Goal: Find specific page/section: Find specific page/section

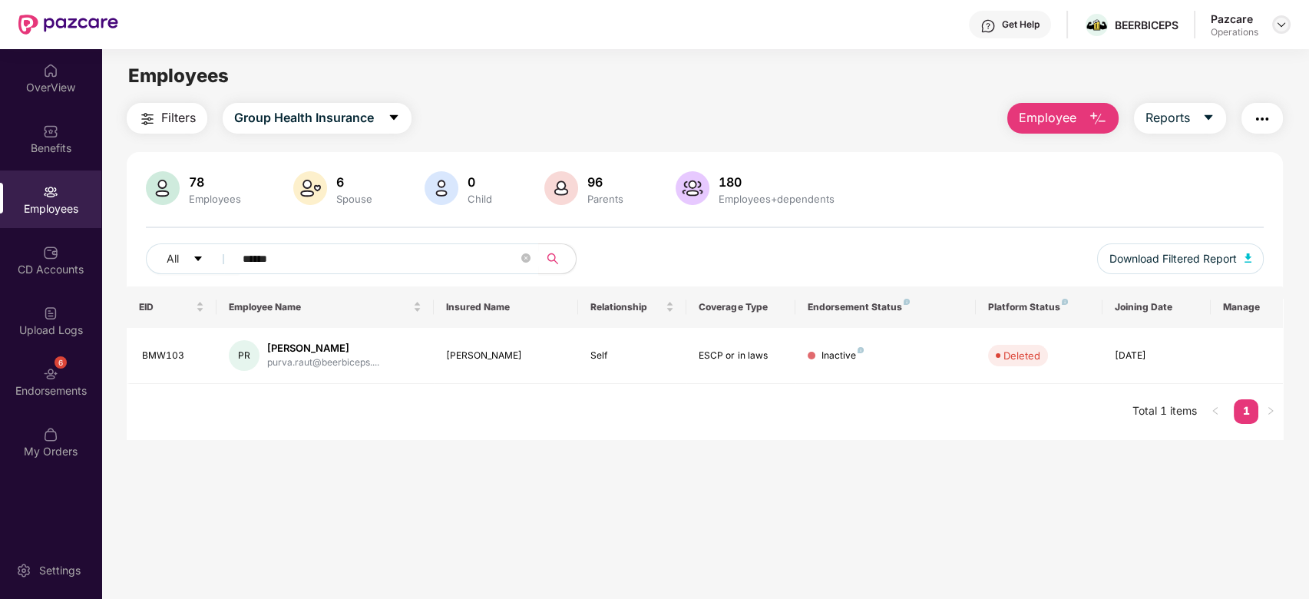
click at [1282, 28] on img at bounding box center [1282, 24] width 12 height 12
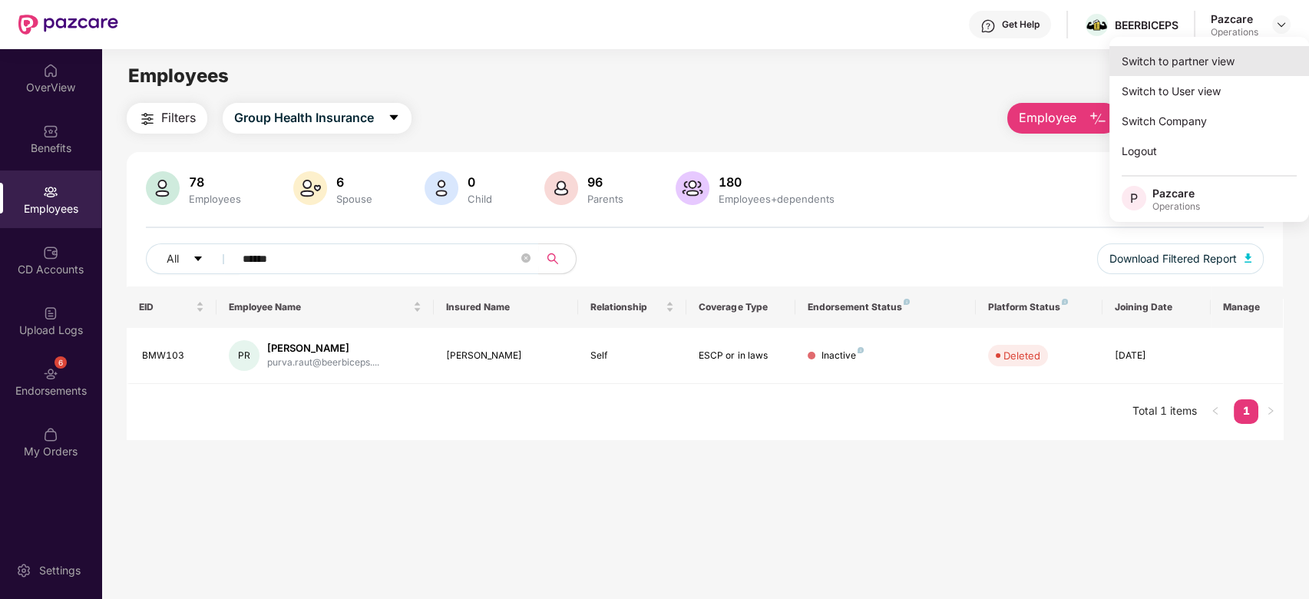
click at [1187, 58] on div "Switch to partner view" at bounding box center [1210, 61] width 200 height 30
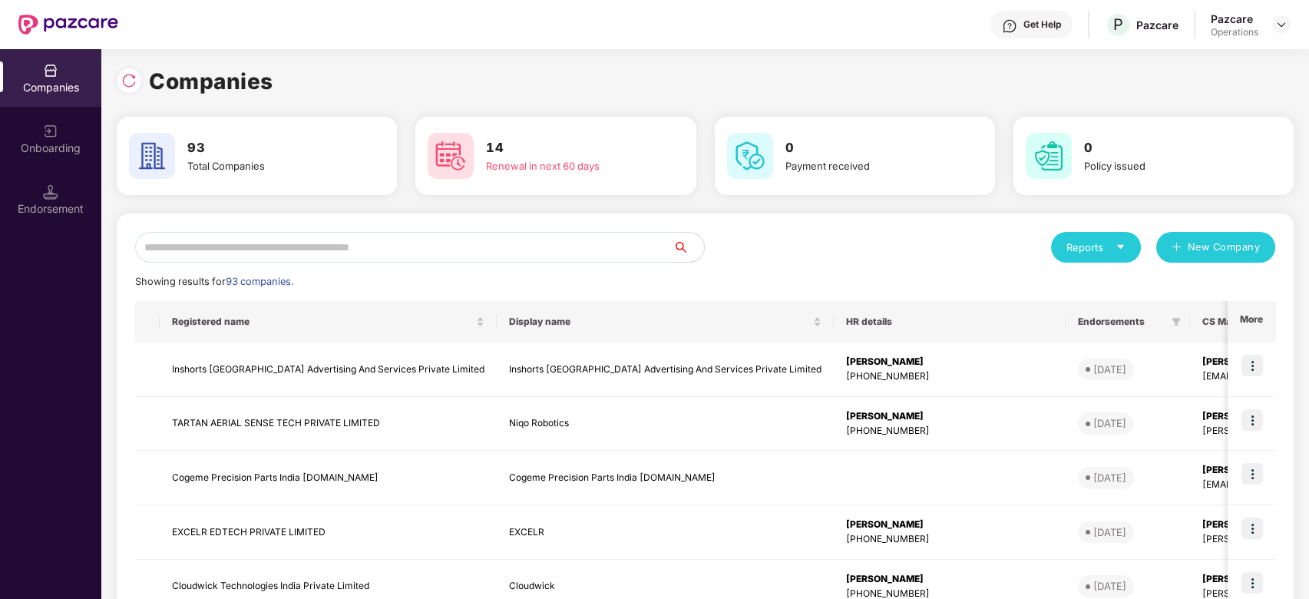
click at [338, 249] on input "text" at bounding box center [404, 247] width 538 height 31
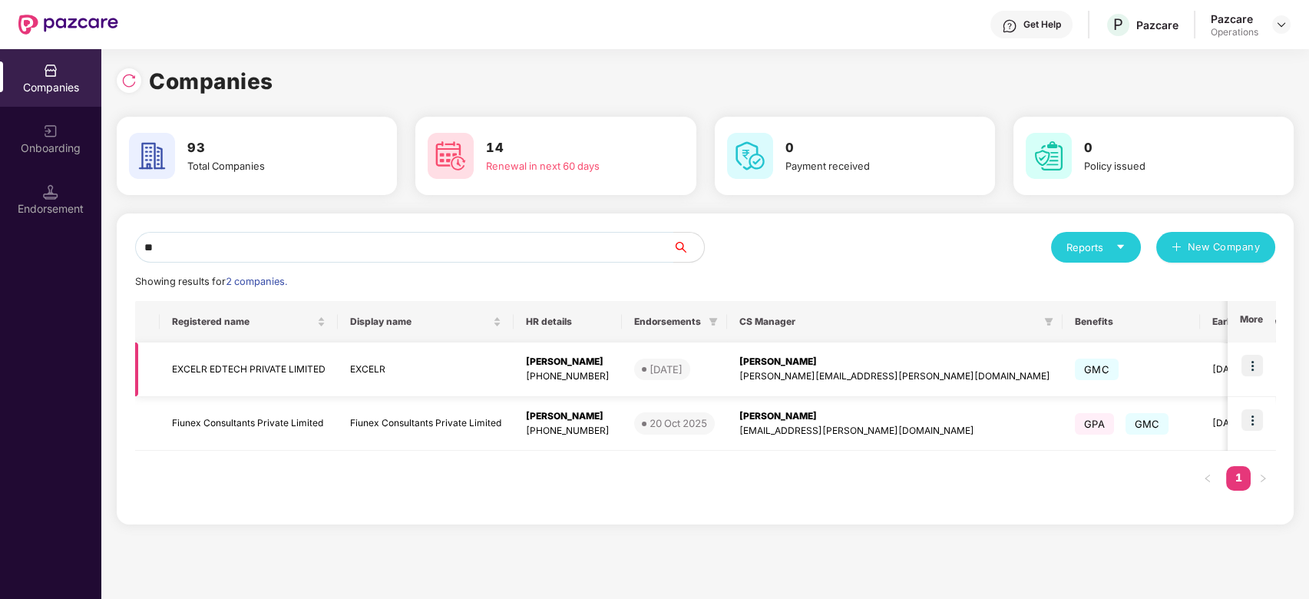
type input "**"
click at [259, 364] on td "EXCELR EDTECH PRIVATE LIMITED" at bounding box center [249, 370] width 178 height 55
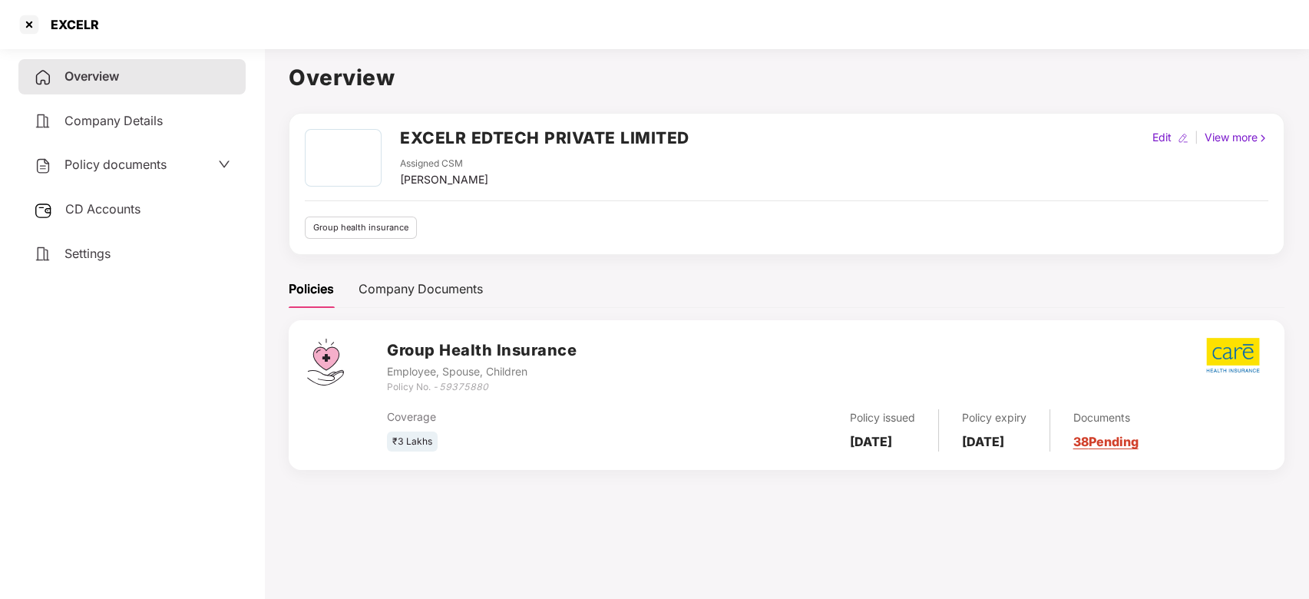
click at [120, 209] on span "CD Accounts" at bounding box center [102, 208] width 75 height 15
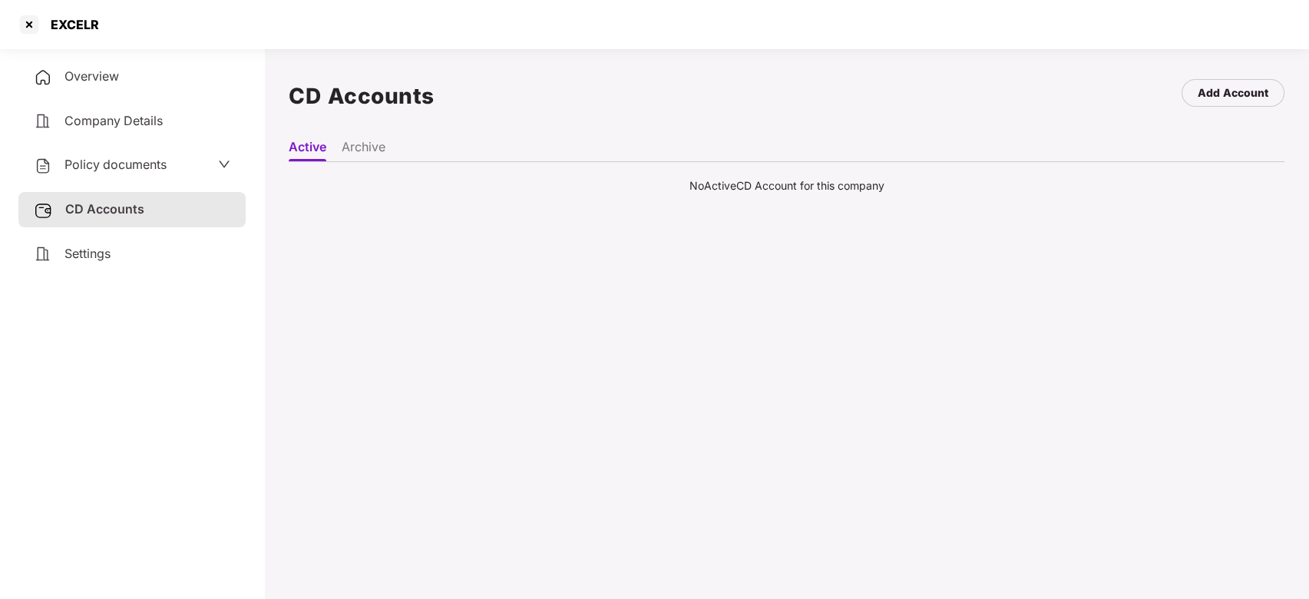
click at [359, 147] on li "Archive" at bounding box center [364, 150] width 44 height 22
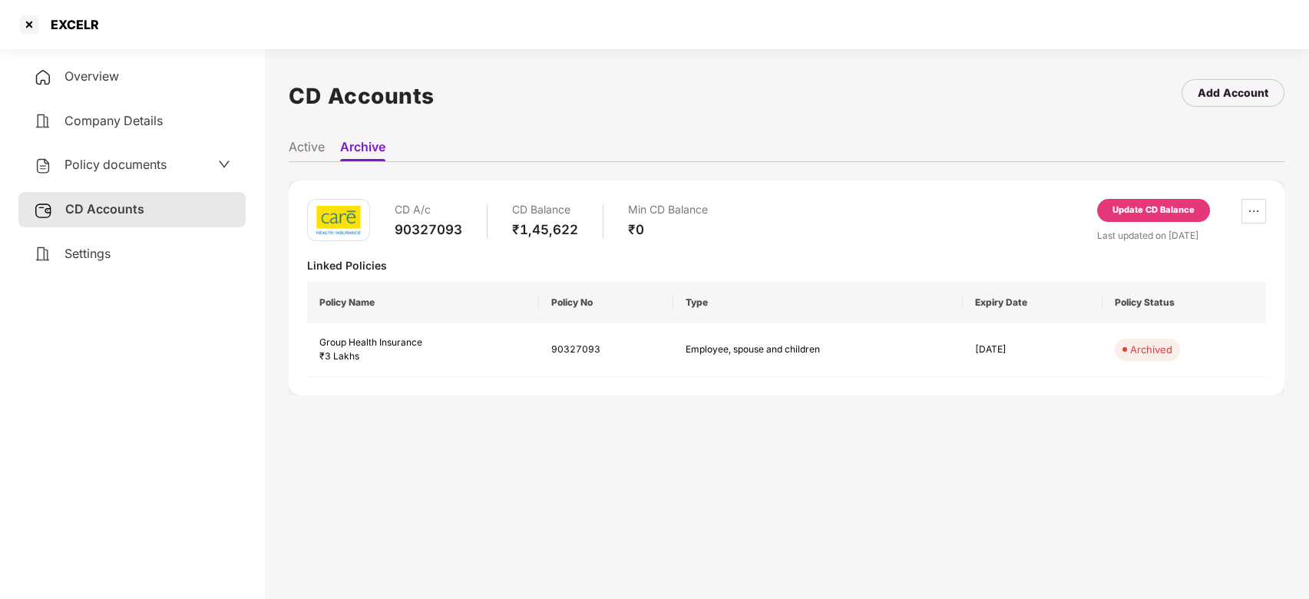
click at [103, 164] on span "Policy documents" at bounding box center [116, 164] width 102 height 15
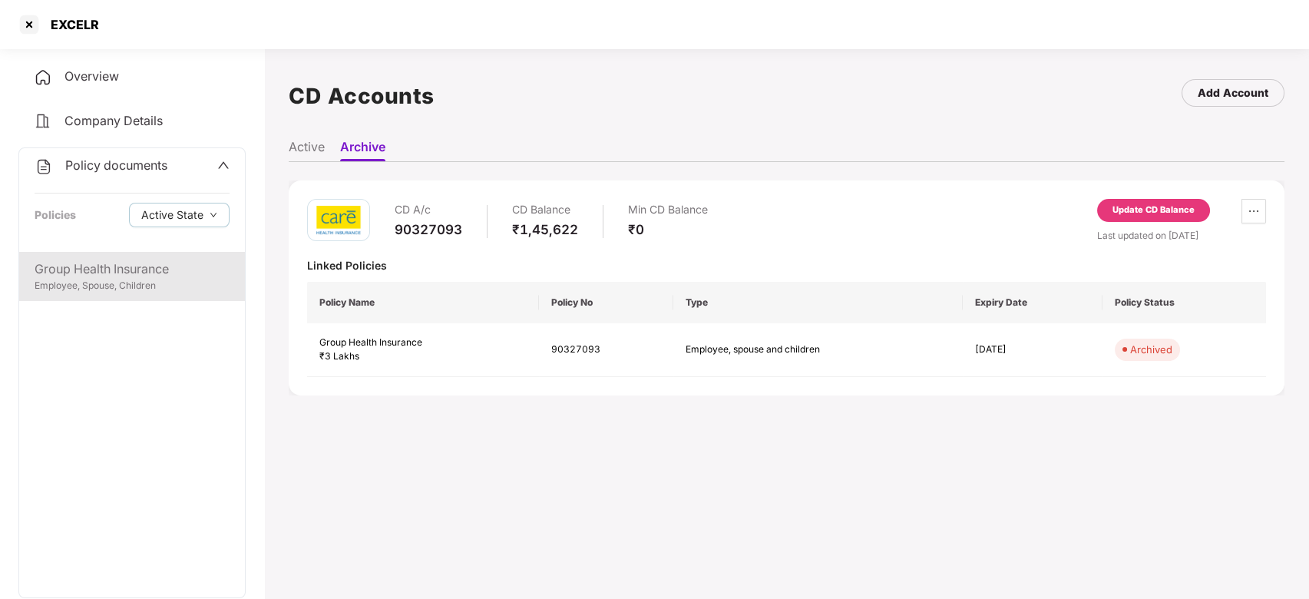
click at [106, 263] on div "Group Health Insurance" at bounding box center [132, 269] width 195 height 19
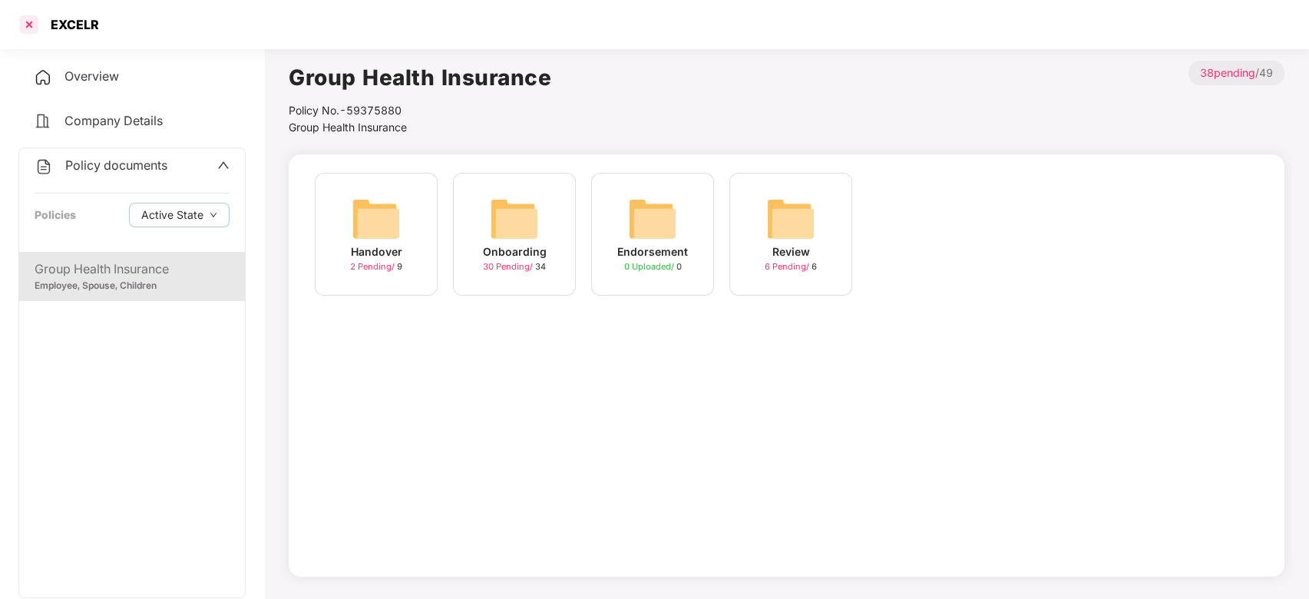
click at [30, 21] on div at bounding box center [29, 24] width 25 height 25
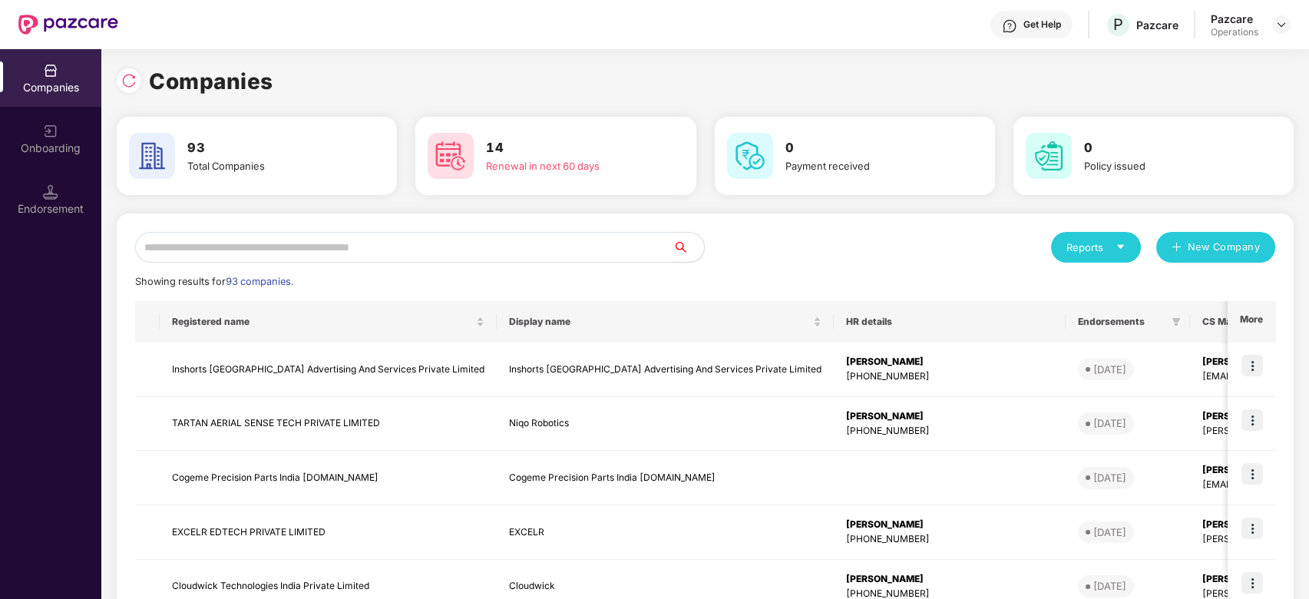
click at [276, 253] on input "text" at bounding box center [404, 247] width 538 height 31
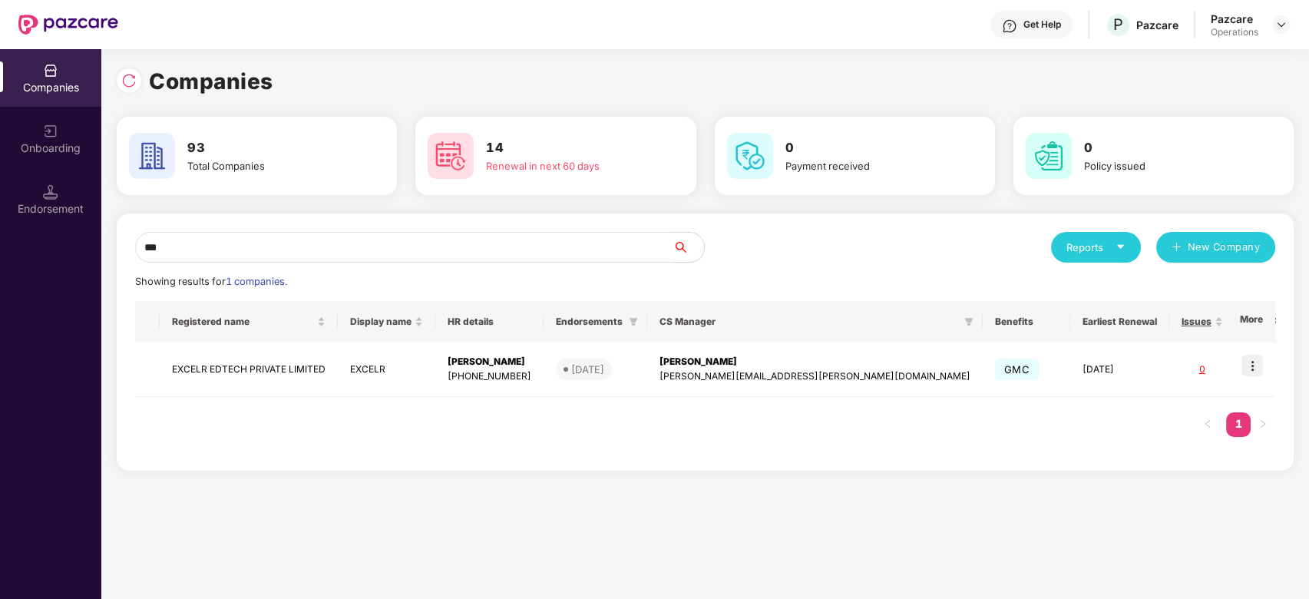
type input "***"
